Goal: Transaction & Acquisition: Download file/media

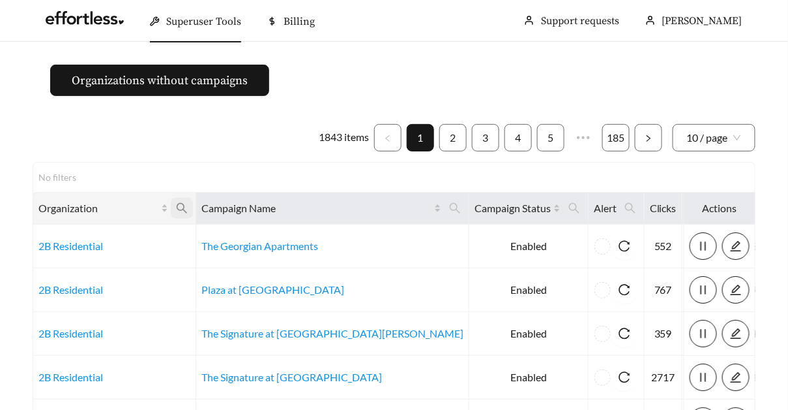
click at [186, 207] on icon "search" at bounding box center [182, 208] width 12 height 12
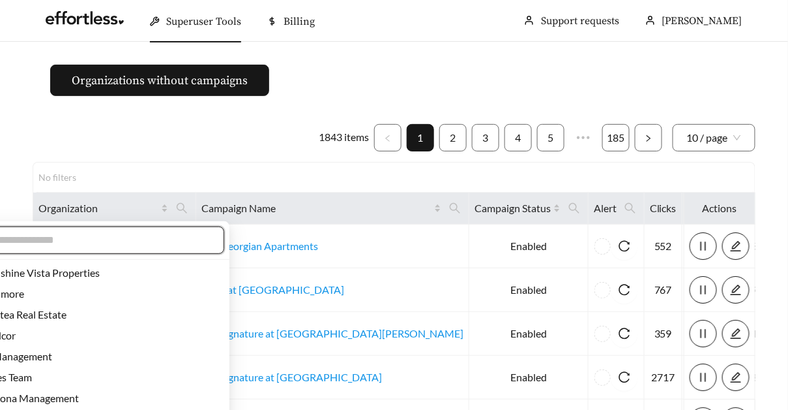
click at [155, 243] on input "text" at bounding box center [98, 240] width 224 height 16
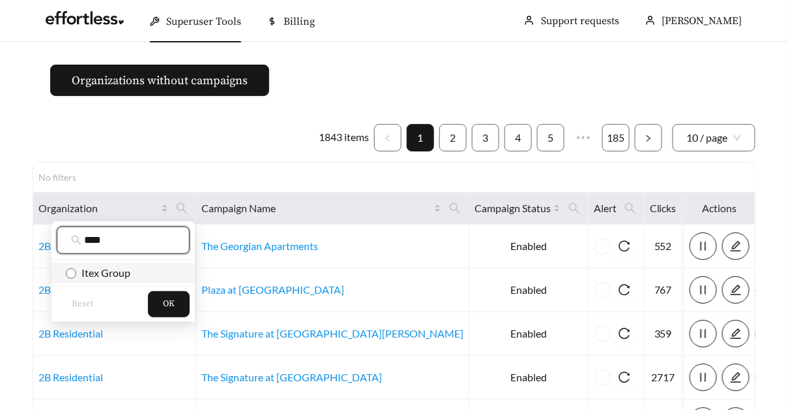
type input "****"
click at [108, 263] on li "Itex Group" at bounding box center [123, 272] width 143 height 21
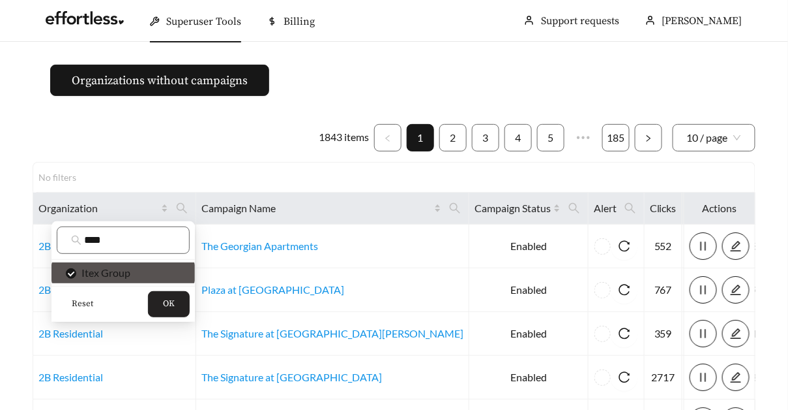
click at [175, 301] on button "OK" at bounding box center [169, 304] width 42 height 26
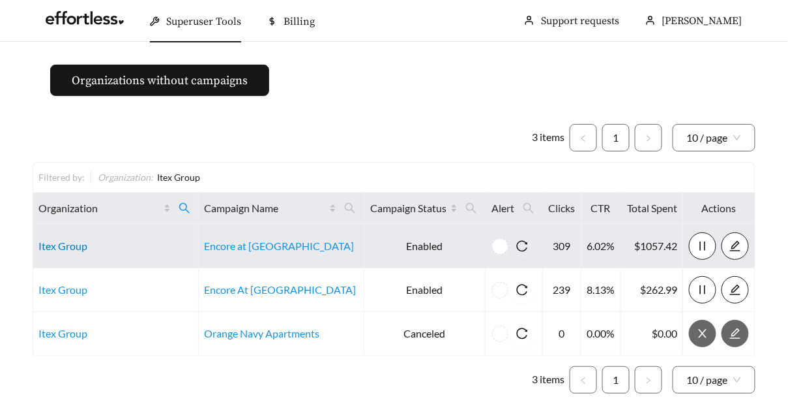
click at [68, 241] on link "Itex Group" at bounding box center [62, 245] width 49 height 12
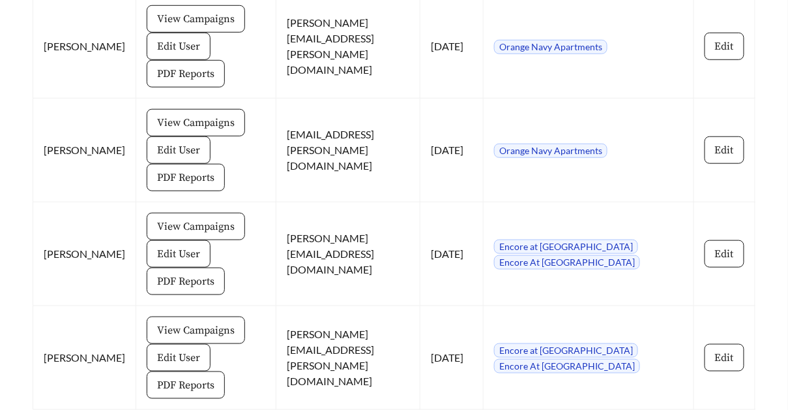
scroll to position [1627, 0]
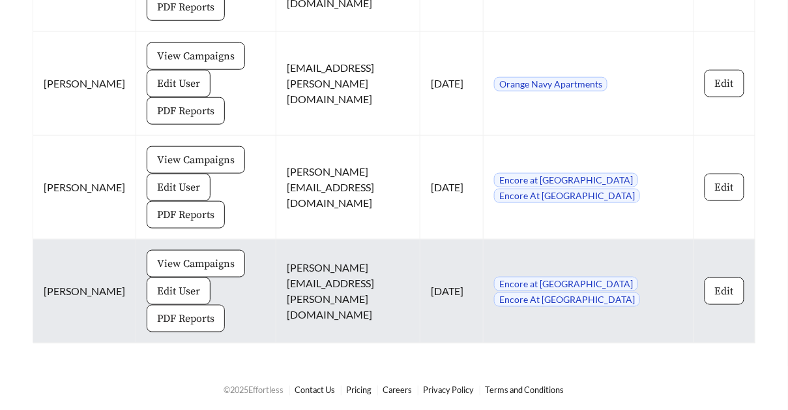
click at [167, 312] on span "PDF Reports" at bounding box center [185, 318] width 57 height 16
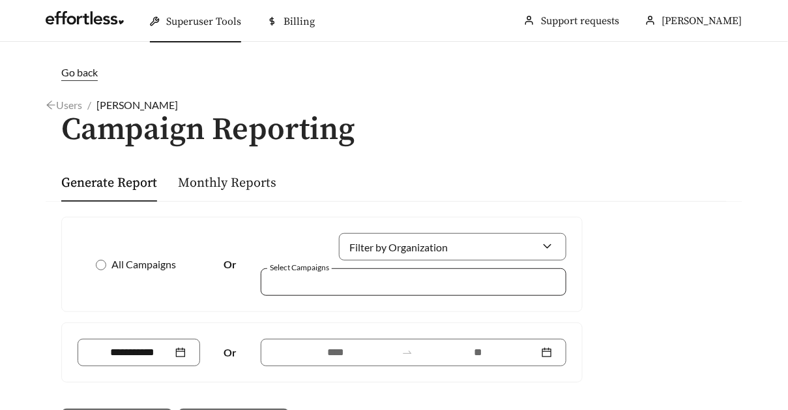
click at [307, 283] on div at bounding box center [405, 282] width 276 height 18
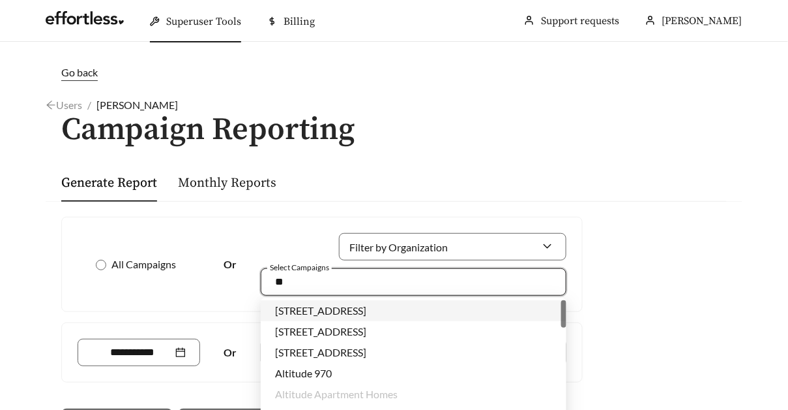
type input "*"
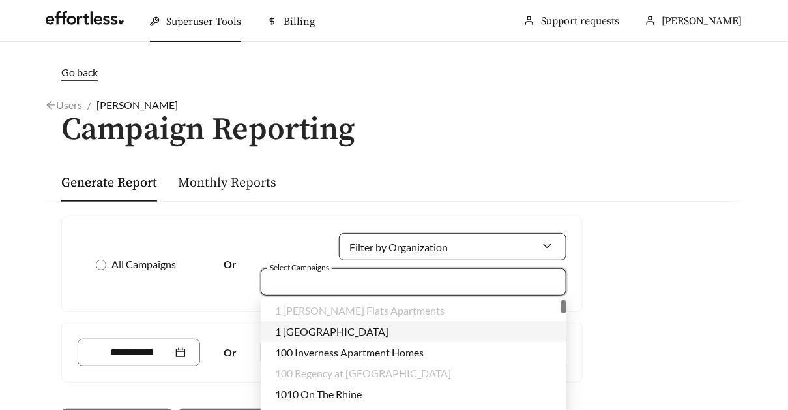
click at [470, 239] on input "Filter by Organization" at bounding box center [447, 246] width 188 height 26
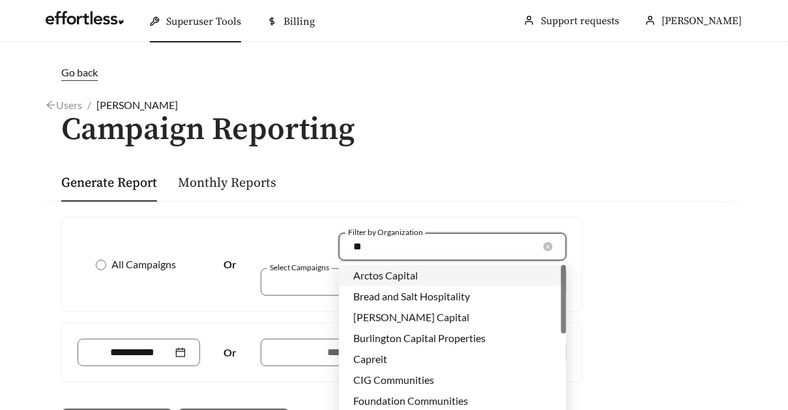
type input "***"
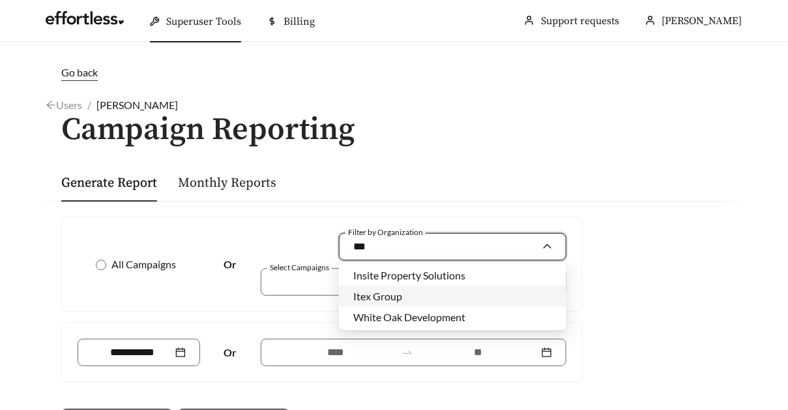
click at [516, 294] on div "Itex Group" at bounding box center [452, 296] width 199 height 14
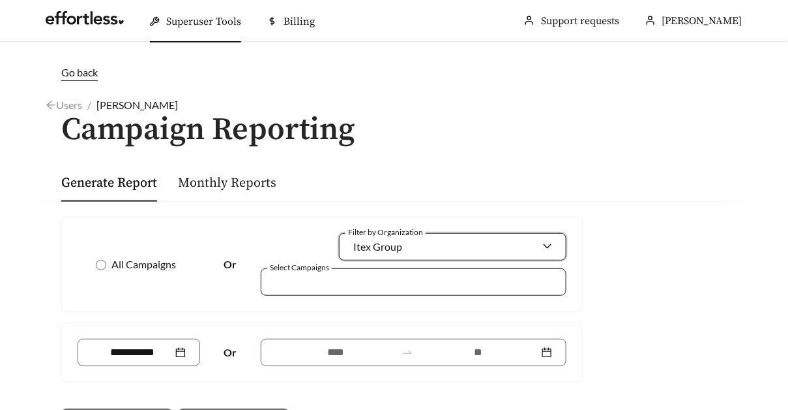
click at [440, 270] on div at bounding box center [414, 281] width 306 height 27
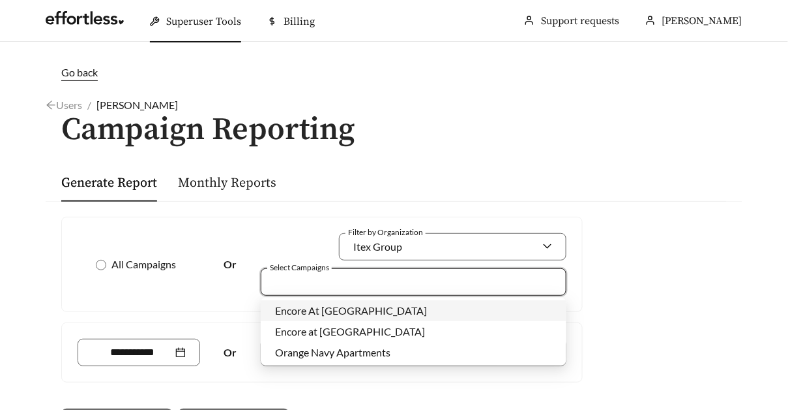
click at [303, 310] on span "Encore At [GEOGRAPHIC_DATA]" at bounding box center [351, 310] width 152 height 12
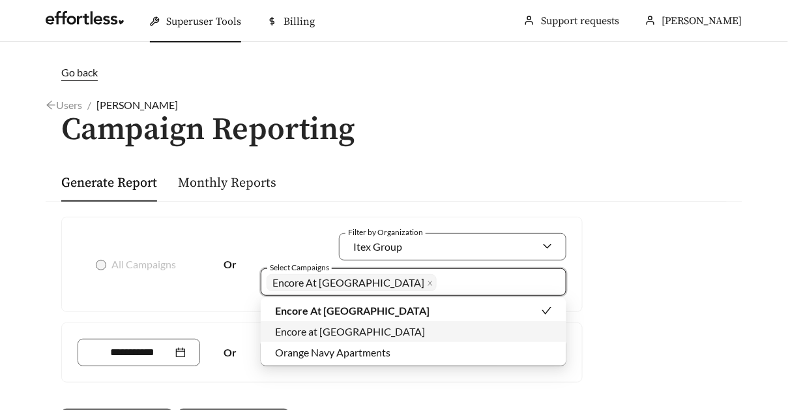
click at [300, 328] on span "Encore at [GEOGRAPHIC_DATA]" at bounding box center [350, 331] width 150 height 12
click at [132, 285] on div "All Campaigns Or Filter by Organization Itex Group Select Campaigns Encore At P…" at bounding box center [322, 264] width 489 height 63
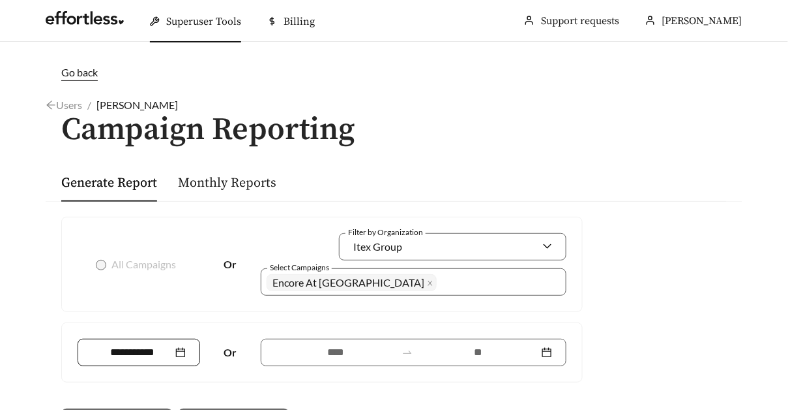
click at [132, 353] on input at bounding box center [132, 352] width 81 height 16
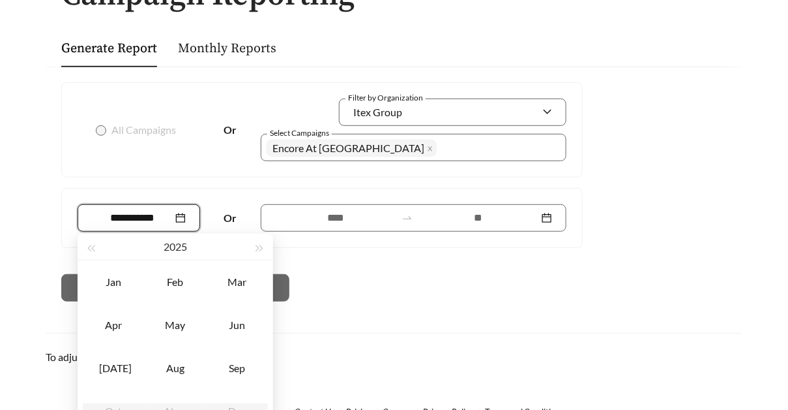
scroll to position [138, 0]
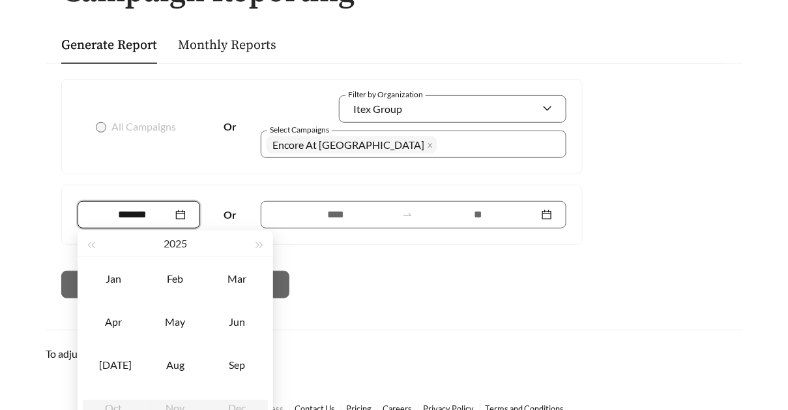
type input "*******"
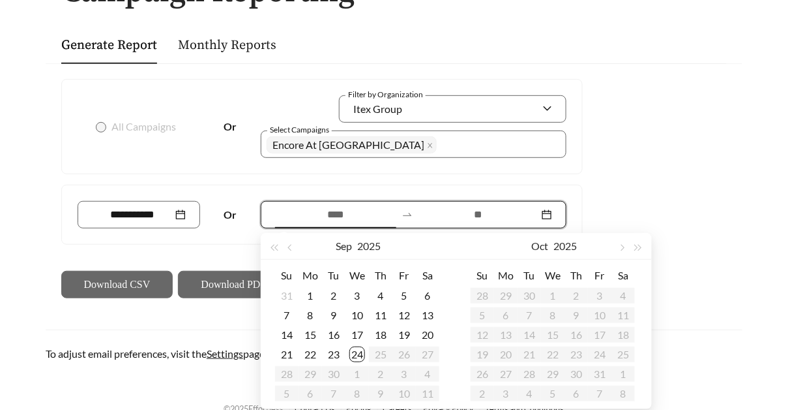
click at [321, 218] on input at bounding box center [335, 215] width 121 height 16
click at [299, 245] on button "button" at bounding box center [291, 246] width 17 height 26
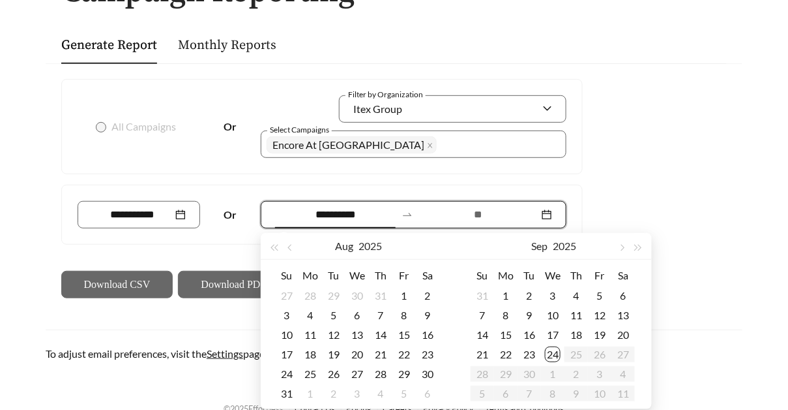
type input "**********"
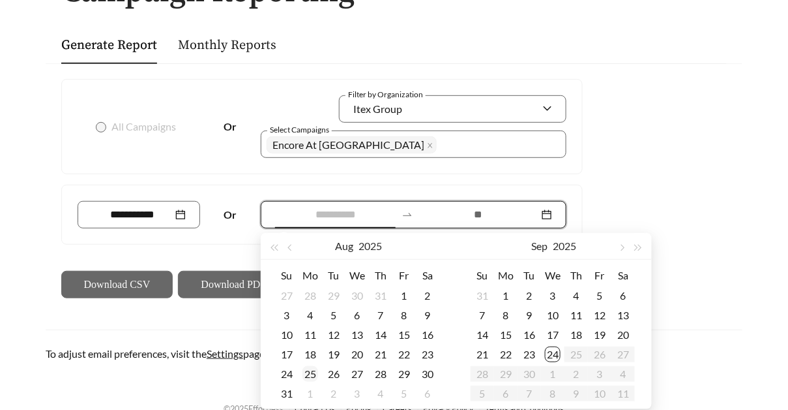
click at [313, 374] on div "25" at bounding box center [311, 374] width 16 height 16
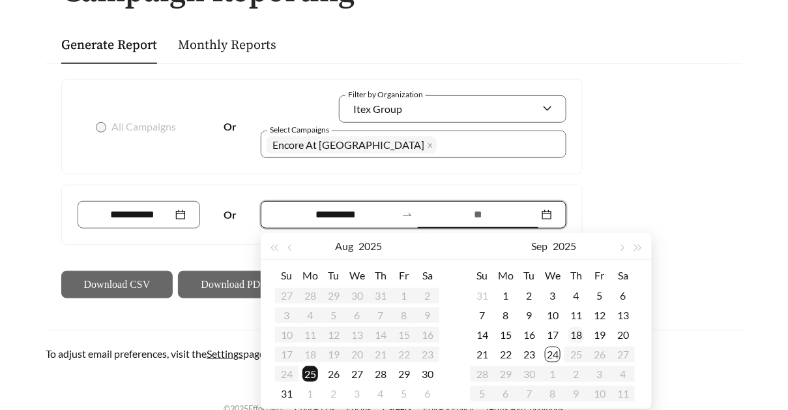
type input "**********"
click at [530, 352] on div "23" at bounding box center [530, 354] width 16 height 16
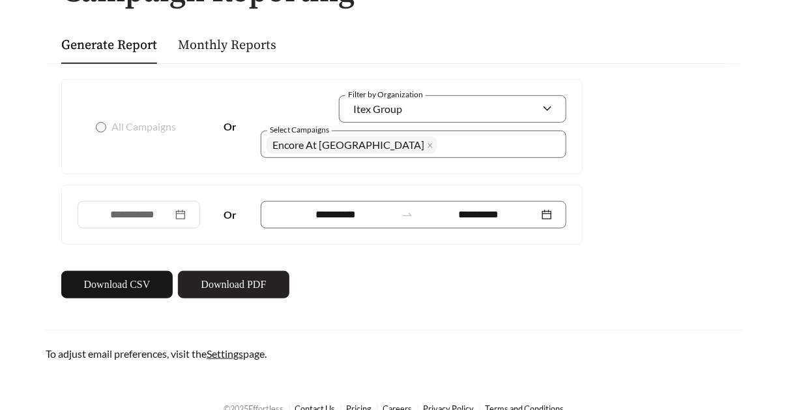
click at [272, 288] on button "Download PDF" at bounding box center [234, 284] width 112 height 27
